Goal: Task Accomplishment & Management: Use online tool/utility

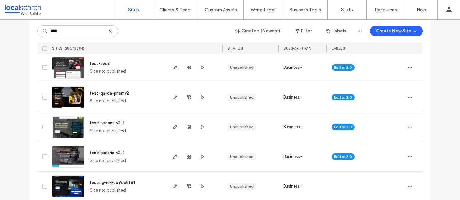
scroll to position [196, 0]
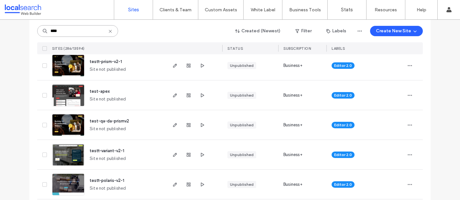
click at [66, 29] on input "****" at bounding box center [77, 31] width 81 height 12
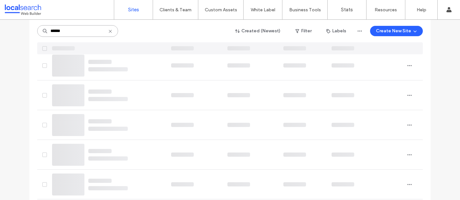
scroll to position [0, 0]
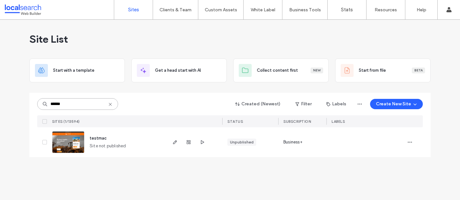
click at [70, 105] on input "******" at bounding box center [77, 104] width 81 height 12
type input "****"
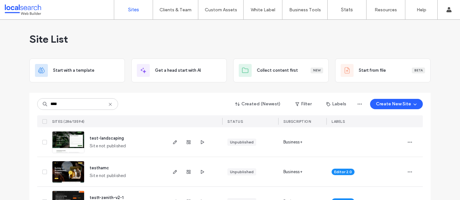
click at [69, 138] on img at bounding box center [68, 154] width 32 height 44
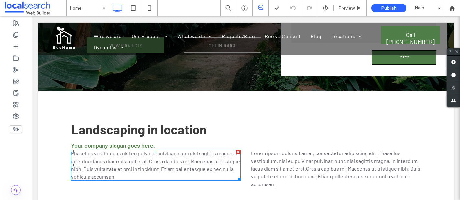
scroll to position [175, 0]
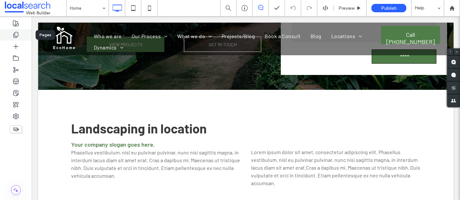
click at [19, 35] on div at bounding box center [16, 35] width 32 height 12
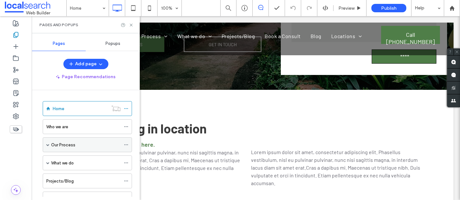
click at [48, 144] on span at bounding box center [47, 144] width 3 height 3
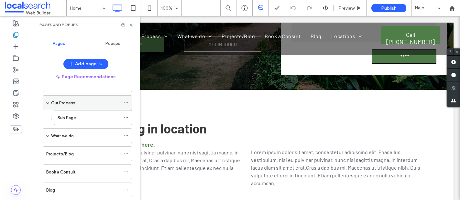
scroll to position [47, 0]
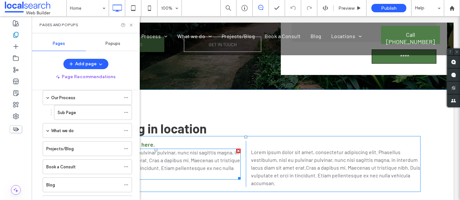
click at [167, 156] on div "Phasellus vestibulum, nisl eu pulvinar pulvinar, nunc nisi sagittis magna, in i…" at bounding box center [155, 164] width 169 height 31
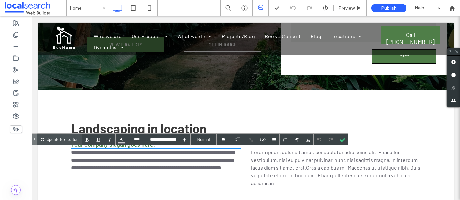
click at [82, 152] on span "**********" at bounding box center [153, 160] width 164 height 20
drag, startPoint x: 94, startPoint y: 154, endPoint x: 69, endPoint y: 152, distance: 25.0
click at [69, 152] on div "**********" at bounding box center [246, 156] width 388 height 123
click at [252, 140] on div at bounding box center [251, 139] width 11 height 11
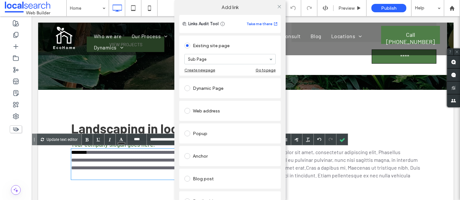
click at [341, 141] on div "Add link Links Audit Tool Take me there Existing site page Sub Page Create new …" at bounding box center [230, 100] width 460 height 200
click at [277, 5] on icon at bounding box center [279, 6] width 5 height 5
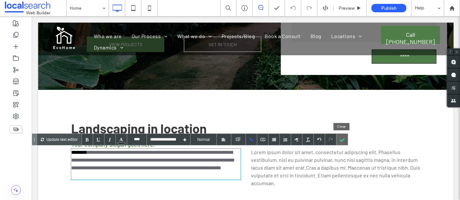
click at [341, 143] on div at bounding box center [341, 139] width 11 height 11
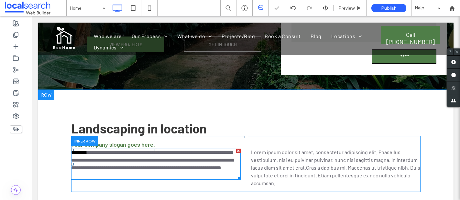
click at [87, 152] on link "********" at bounding box center [79, 152] width 16 height 5
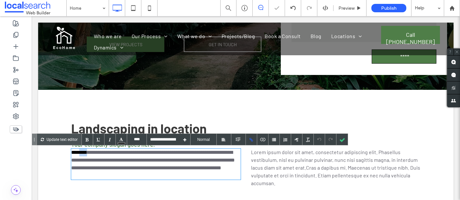
click at [87, 152] on link "********" at bounding box center [79, 152] width 16 height 5
drag, startPoint x: 93, startPoint y: 153, endPoint x: 70, endPoint y: 153, distance: 23.6
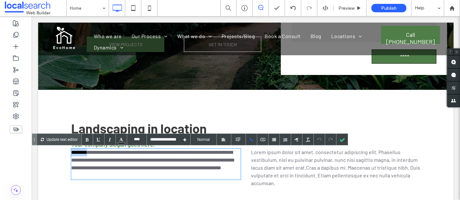
click at [70, 153] on div "**********" at bounding box center [246, 156] width 388 height 123
click at [249, 140] on div at bounding box center [251, 139] width 11 height 11
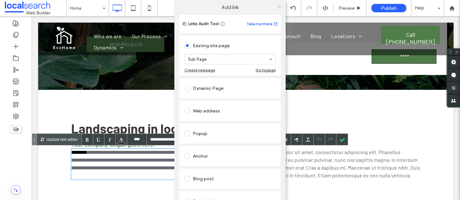
click at [278, 4] on span at bounding box center [279, 7] width 5 height 10
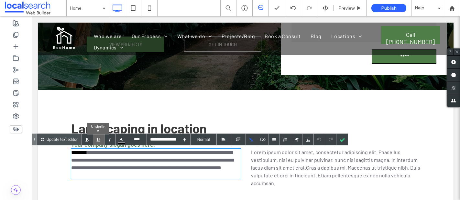
click at [98, 140] on div at bounding box center [98, 139] width 11 height 11
click at [341, 139] on div at bounding box center [341, 139] width 11 height 11
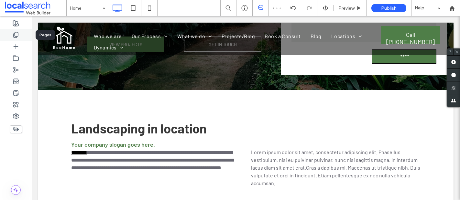
click at [19, 38] on icon at bounding box center [16, 35] width 6 height 6
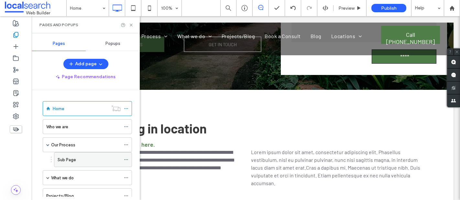
click at [125, 161] on icon at bounding box center [126, 159] width 5 height 5
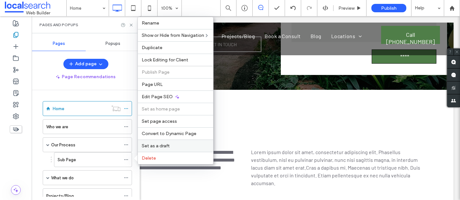
click at [168, 148] on span "Set as a draft" at bounding box center [156, 145] width 28 height 5
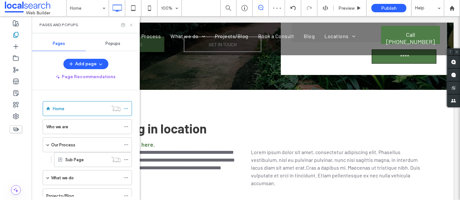
click at [131, 25] on icon at bounding box center [131, 25] width 5 height 5
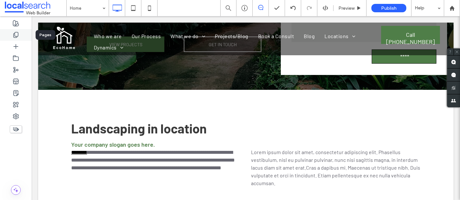
click at [16, 36] on icon at bounding box center [16, 35] width 6 height 6
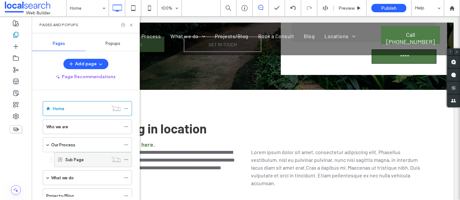
click at [127, 159] on icon at bounding box center [126, 159] width 5 height 5
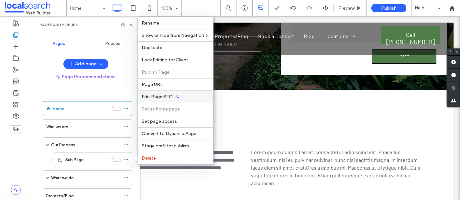
click at [157, 97] on span "Edit Page SEO" at bounding box center [157, 96] width 31 height 5
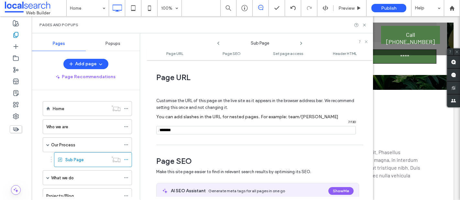
click at [179, 132] on input "notEmpty" at bounding box center [255, 130] width 199 height 8
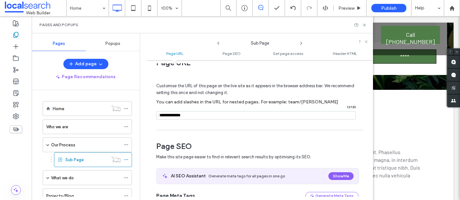
scroll to position [0, 0]
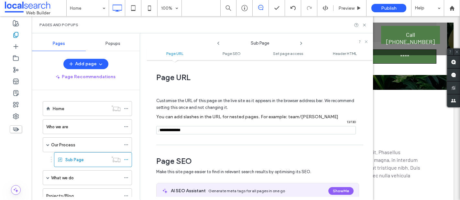
type input "**********"
click at [366, 25] on icon at bounding box center [364, 25] width 5 height 5
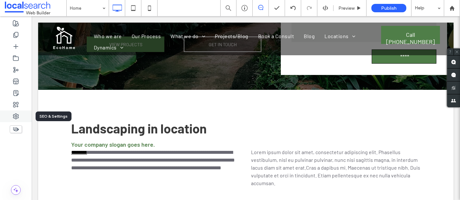
click at [17, 113] on icon at bounding box center [16, 116] width 6 height 6
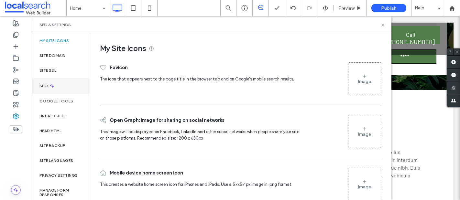
click at [67, 84] on div "SEO" at bounding box center [61, 86] width 58 height 16
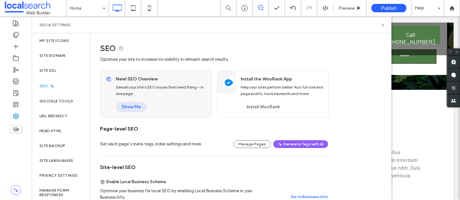
click at [129, 108] on button "Show Me" at bounding box center [131, 107] width 31 height 10
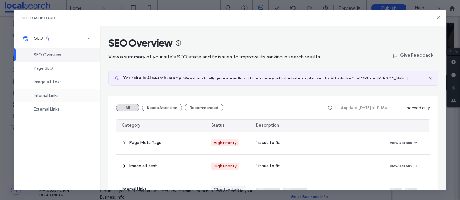
click at [57, 94] on span "Internal Links" at bounding box center [46, 95] width 25 height 5
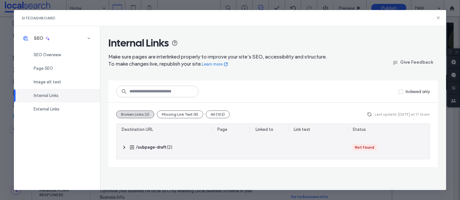
click at [122, 145] on icon at bounding box center [124, 147] width 5 height 5
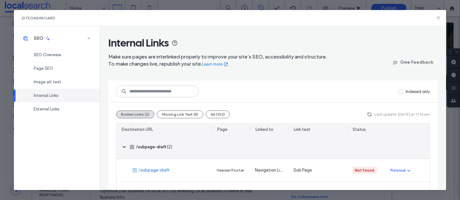
scroll to position [27, 0]
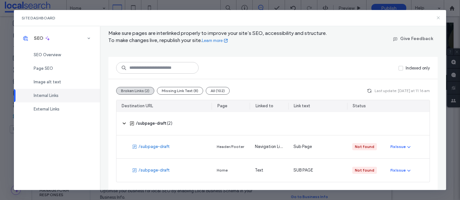
click at [440, 17] on icon at bounding box center [437, 17] width 5 height 5
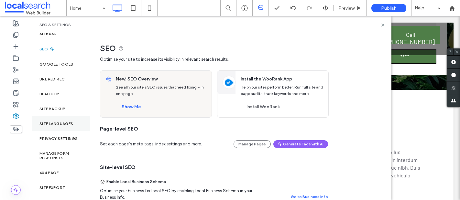
scroll to position [48, 0]
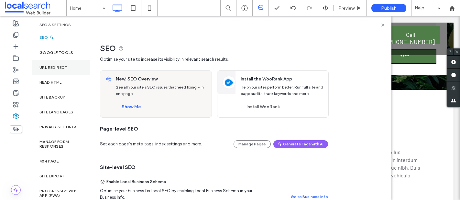
click at [61, 69] on label "URL Redirect" at bounding box center [53, 67] width 28 height 5
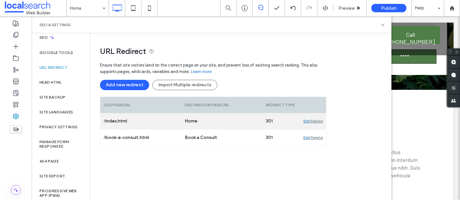
scroll to position [43, 0]
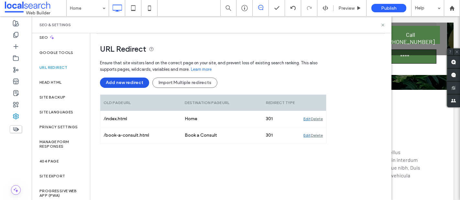
click at [133, 81] on button "Add new redirect" at bounding box center [124, 83] width 49 height 10
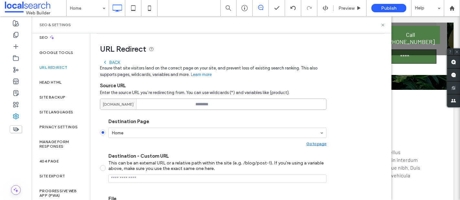
click at [221, 105] on input at bounding box center [213, 104] width 226 height 11
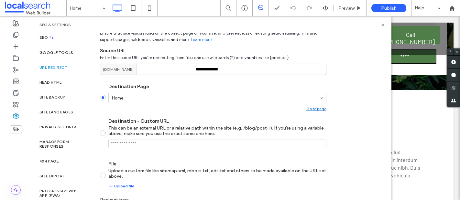
scroll to position [126, 0]
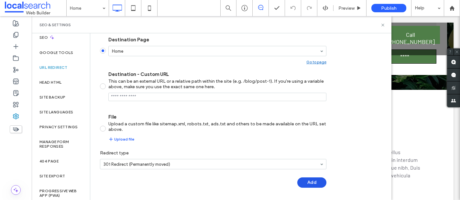
type input "**********"
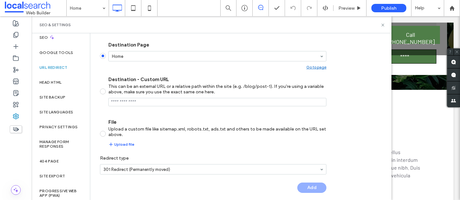
click at [310, 183] on div "Add" at bounding box center [213, 188] width 226 height 10
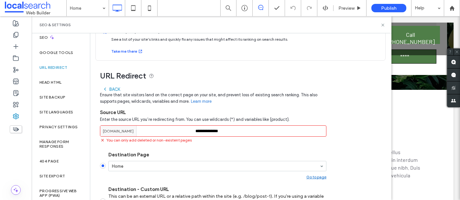
scroll to position [16, 0]
click at [16, 35] on icon at bounding box center [16, 35] width 6 height 6
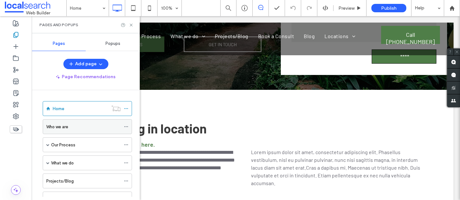
click at [49, 124] on label "Who we are" at bounding box center [57, 126] width 22 height 11
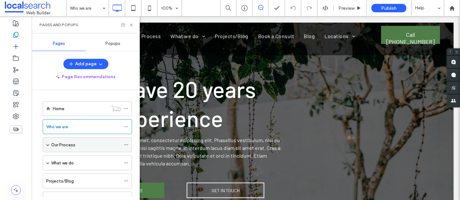
click at [51, 145] on label "Our Process" at bounding box center [63, 144] width 24 height 11
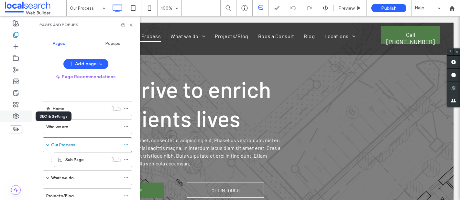
click at [16, 114] on icon at bounding box center [16, 116] width 6 height 6
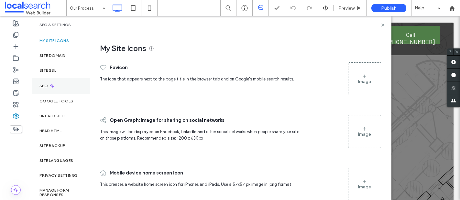
click at [64, 85] on div "SEO" at bounding box center [61, 86] width 58 height 16
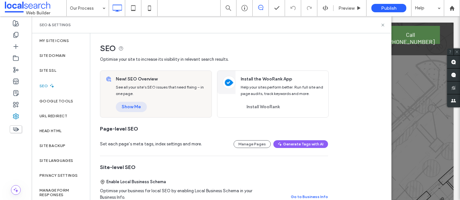
click at [138, 106] on button "Show Me" at bounding box center [131, 107] width 31 height 10
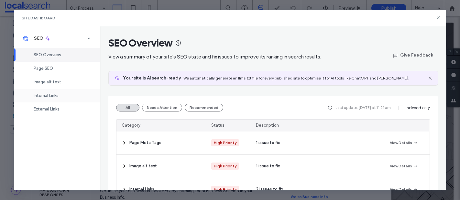
click at [60, 97] on div "Internal Links" at bounding box center [57, 96] width 86 height 14
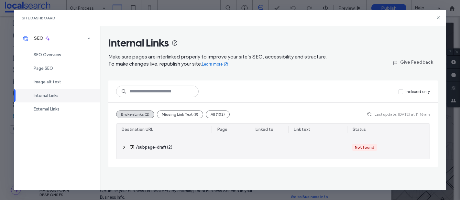
click at [123, 147] on icon at bounding box center [124, 147] width 5 height 5
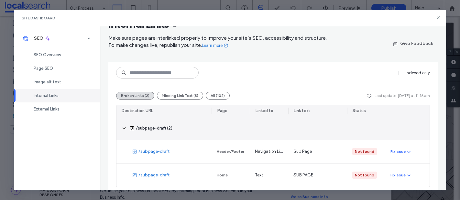
scroll to position [27, 0]
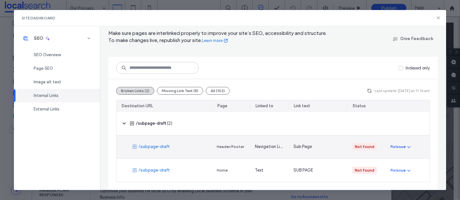
click at [409, 144] on icon "button" at bounding box center [408, 146] width 5 height 5
click at [420, 171] on span "Redirect Link" at bounding box center [408, 171] width 25 height 6
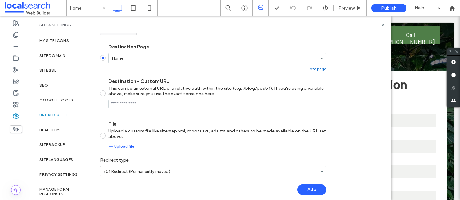
scroll to position [126, 0]
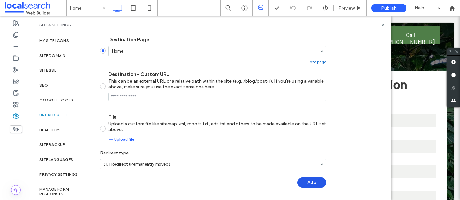
click at [315, 181] on button "Add" at bounding box center [311, 182] width 29 height 10
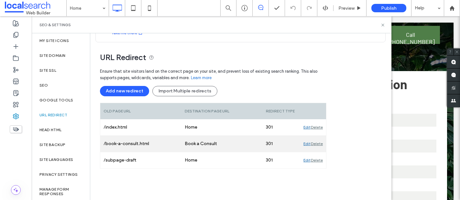
scroll to position [0, 0]
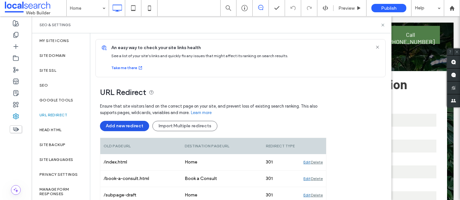
click at [127, 129] on button "Add new redirect" at bounding box center [124, 126] width 49 height 10
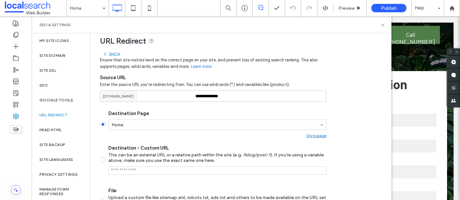
scroll to position [52, 0]
drag, startPoint x: 214, startPoint y: 96, endPoint x: 197, endPoint y: 96, distance: 17.1
click at [197, 96] on input "**********" at bounding box center [213, 95] width 226 height 11
click at [383, 26] on icon at bounding box center [382, 25] width 5 height 5
